Goal: Navigation & Orientation: Find specific page/section

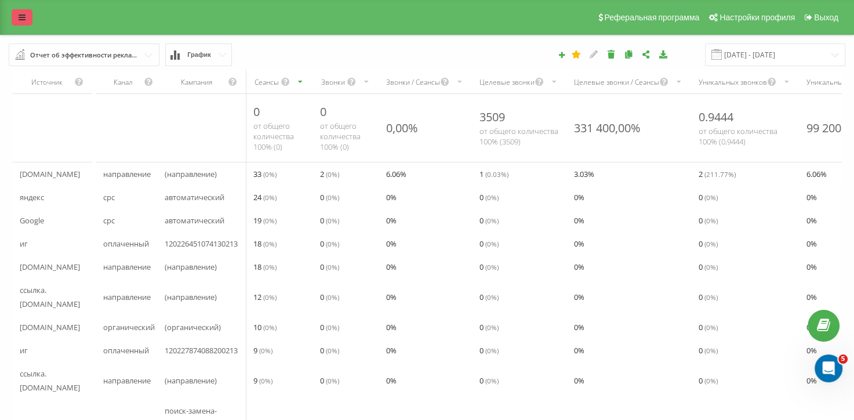
click at [22, 17] on icon at bounding box center [22, 17] width 7 height 8
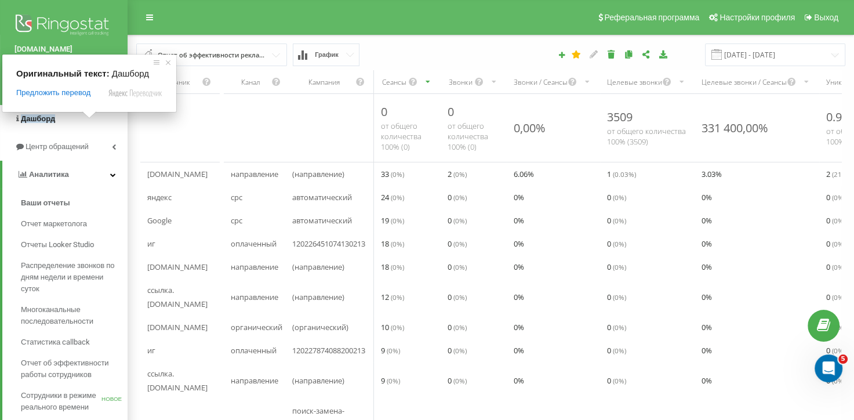
click at [51, 116] on ya-tr-span "Дашборд" at bounding box center [38, 118] width 34 height 9
